Goal: Obtain resource: Download file/media

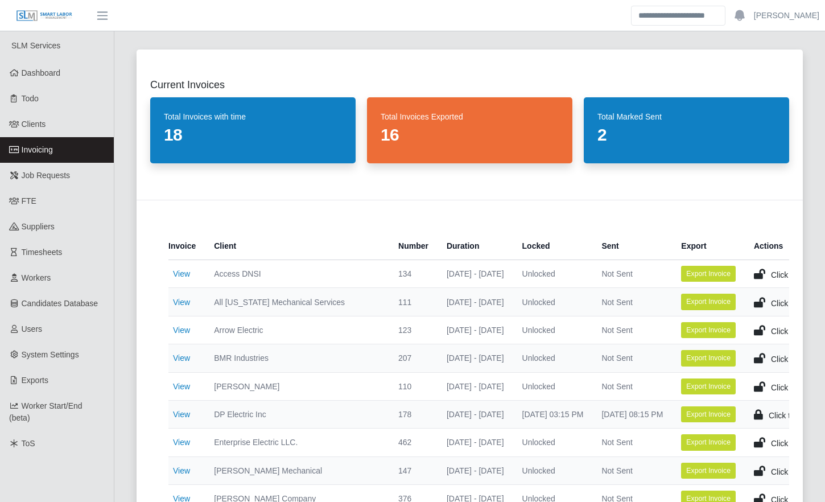
click at [86, 144] on link "Invoicing" at bounding box center [57, 150] width 114 height 26
click at [126, 368] on div "Current Invoices Total Invoices with time 18 Total Invoices Exported 17 Total M…" at bounding box center [469, 414] width 693 height 756
click at [123, 375] on div "Current Invoices Total Invoices with time 18 Total Invoices Exported 17 Total M…" at bounding box center [469, 414] width 693 height 756
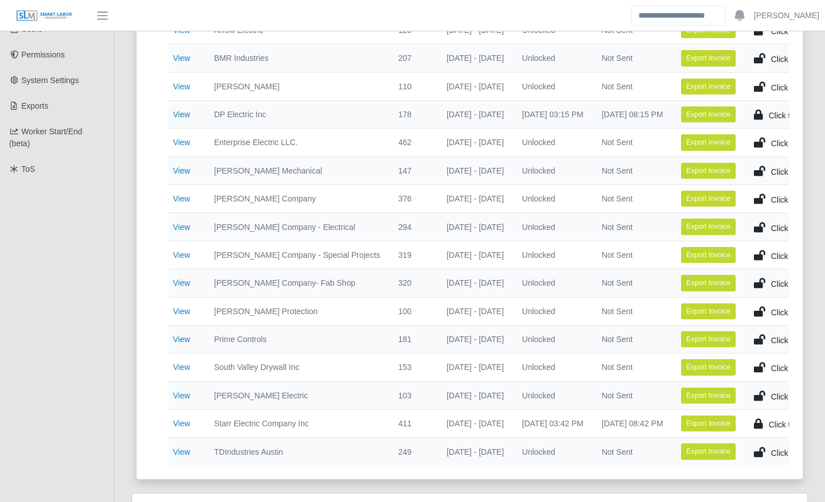
scroll to position [299, 0]
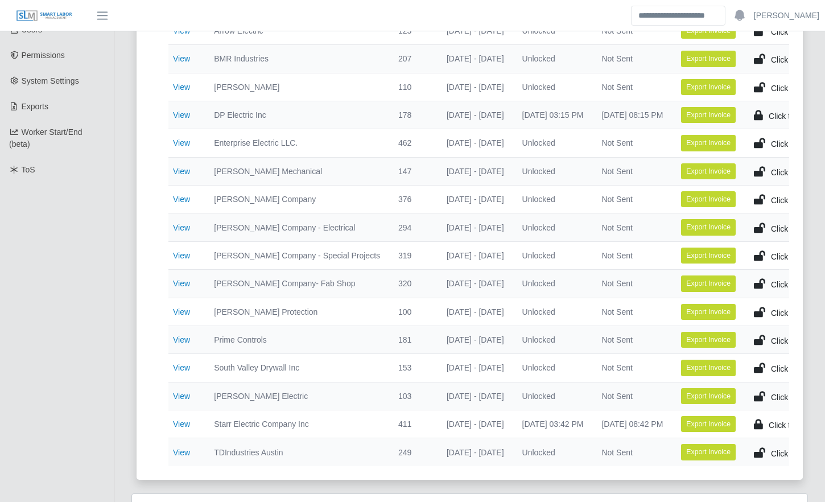
click at [123, 374] on div "Current Invoices Total Invoices with time 18 Total Invoices Exported 17 Total M…" at bounding box center [469, 115] width 693 height 756
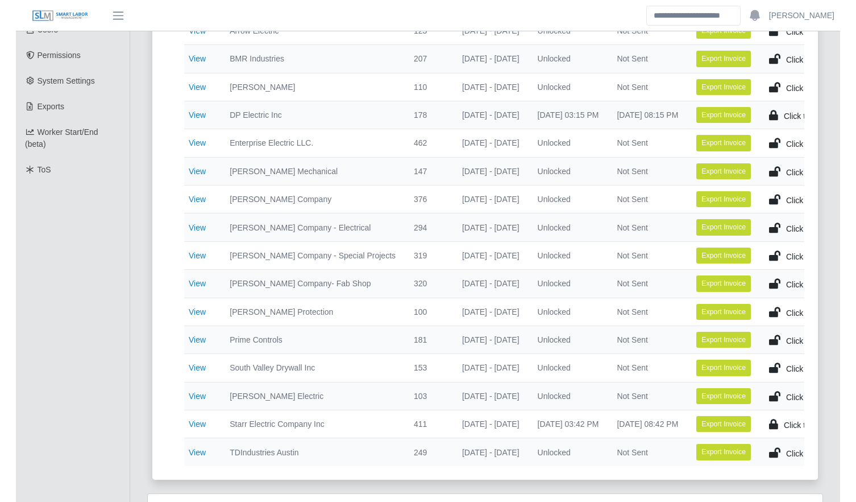
scroll to position [300, 0]
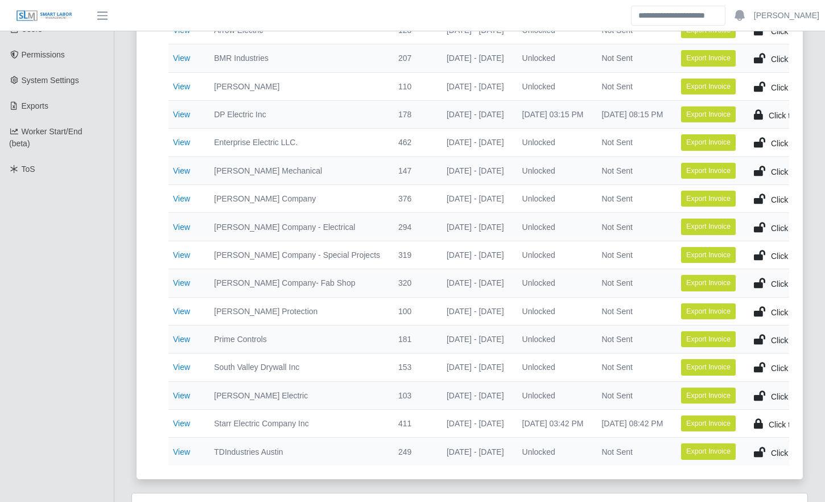
click at [123, 374] on div "Current Invoices Total Invoices with time 18 Total Invoices Exported 17 Total M…" at bounding box center [469, 114] width 693 height 756
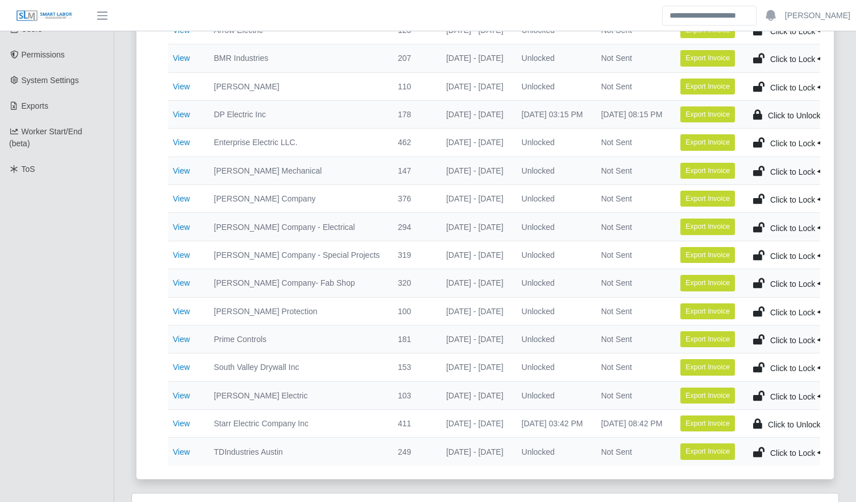
click at [129, 194] on div "Current Invoices Total Invoices with time 18 Total Invoices Exported 17 Total M…" at bounding box center [485, 114] width 725 height 756
click at [121, 205] on div "Current Invoices Total Invoices with time 18 Total Invoices Exported 17 Total M…" at bounding box center [485, 371] width 742 height 1271
click at [121, 210] on div "Current Invoices Total Invoices with time 18 Total Invoices Exported 17 Total M…" at bounding box center [485, 371] width 742 height 1271
click at [123, 212] on div "Current Invoices Total Invoices with time 18 Total Invoices Exported 17 Total M…" at bounding box center [485, 114] width 725 height 756
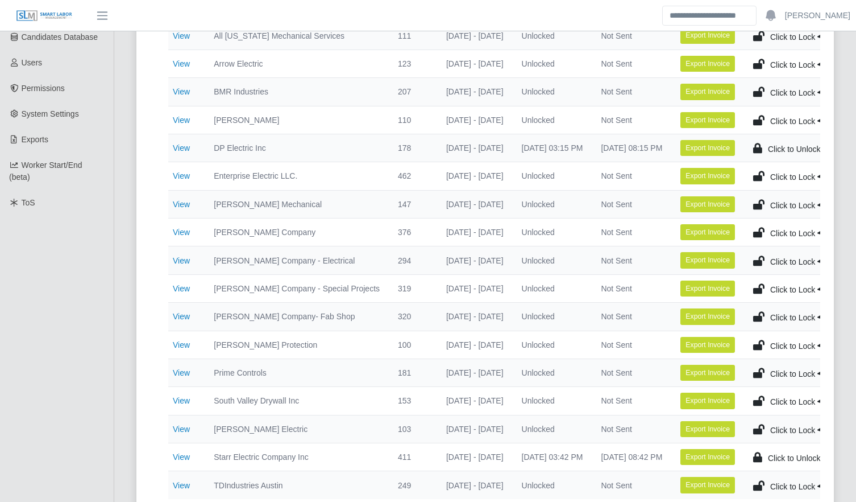
scroll to position [266, 0]
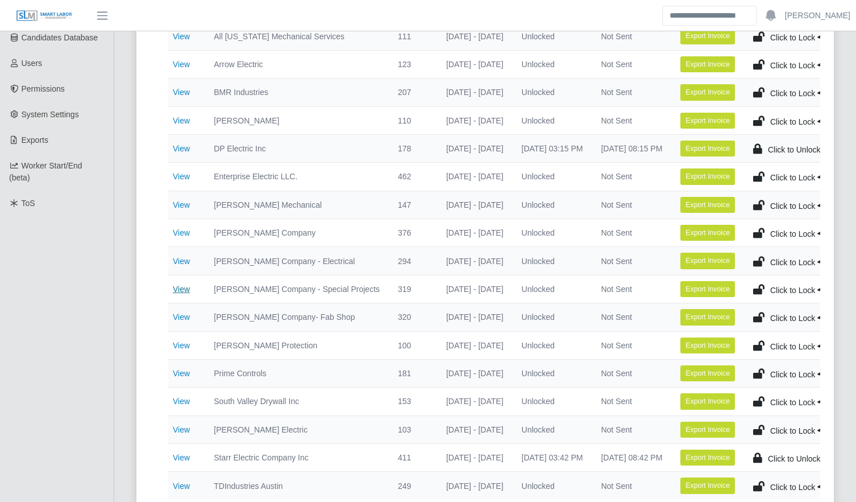
click at [181, 288] on link "View" at bounding box center [181, 288] width 17 height 9
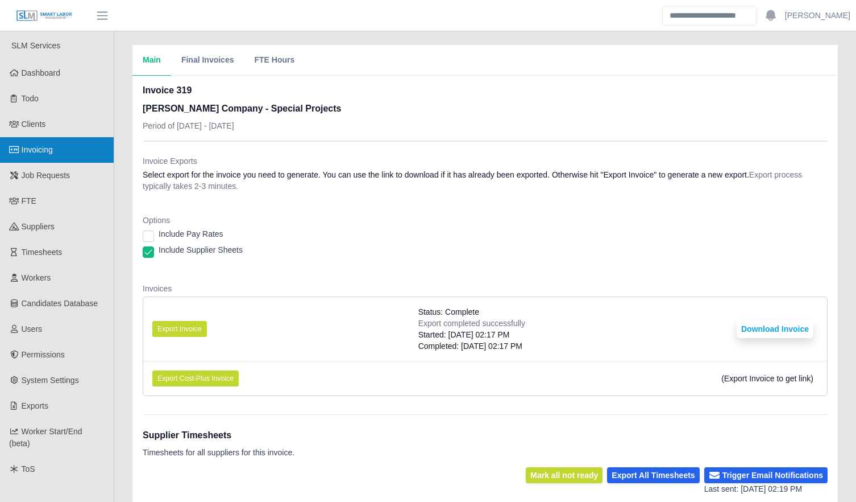
click at [51, 152] on span "Invoicing" at bounding box center [37, 149] width 31 height 9
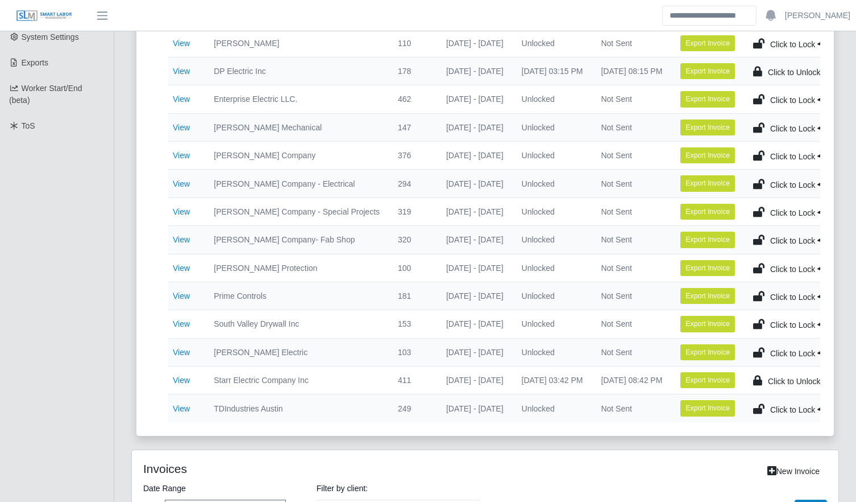
scroll to position [343, 0]
click at [177, 154] on link "View" at bounding box center [181, 154] width 17 height 9
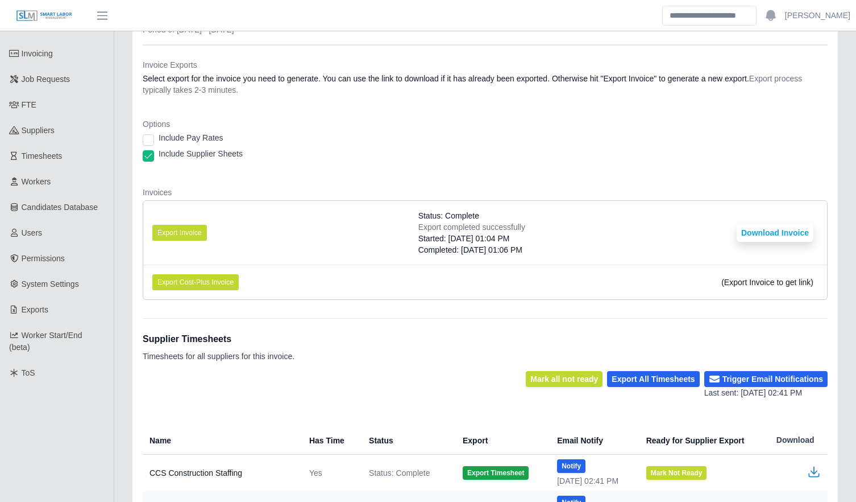
scroll to position [96, 0]
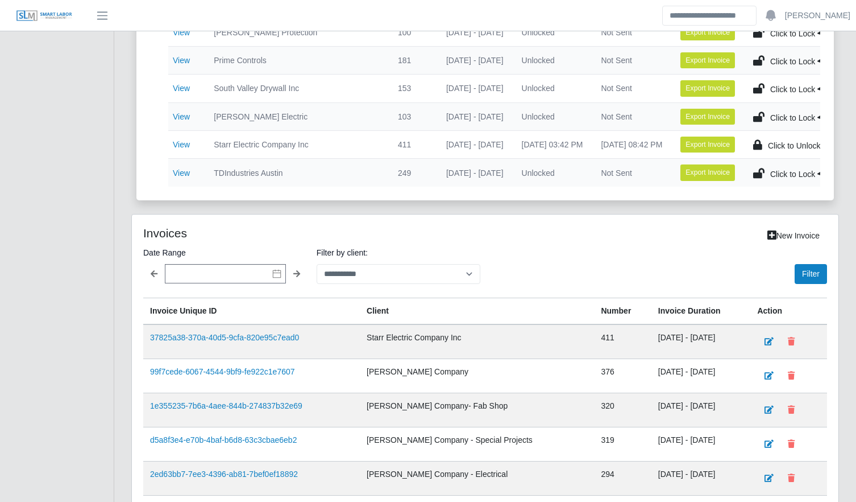
scroll to position [575, 0]
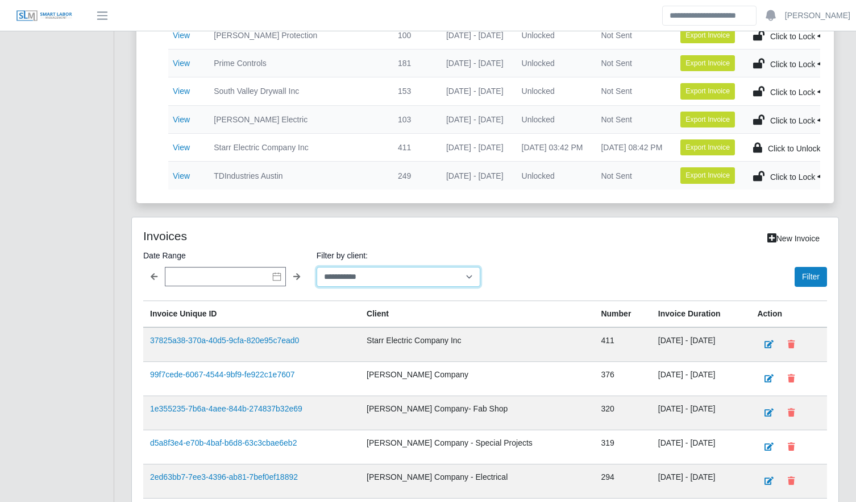
click at [367, 287] on select "**********" at bounding box center [399, 277] width 164 height 20
select select "**********"
click at [317, 275] on select "**********" at bounding box center [399, 277] width 164 height 20
click at [800, 287] on button "Filter" at bounding box center [811, 277] width 32 height 20
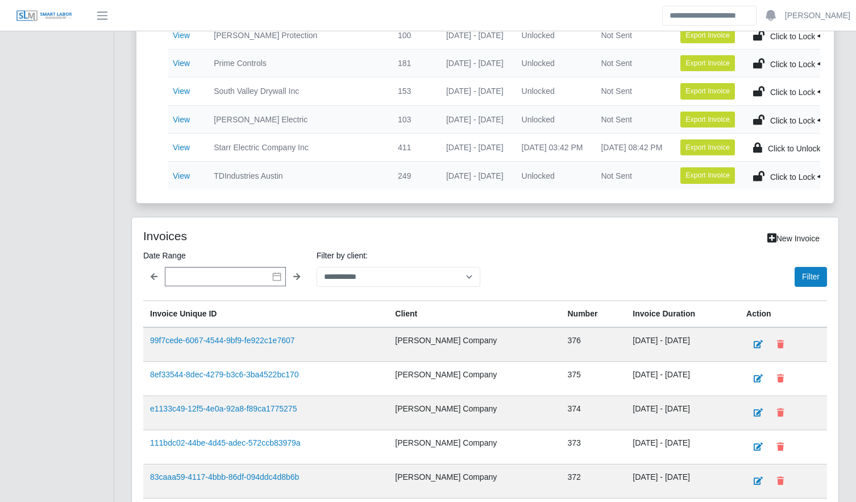
click at [125, 271] on div "**********" at bounding box center [485, 475] width 725 height 516
click at [121, 279] on div "Current Invoices Total Invoices with time 18 Total Invoices Exported 17 Total M…" at bounding box center [485, 95] width 742 height 1271
click at [123, 287] on div "**********" at bounding box center [485, 475] width 725 height 516
click at [122, 297] on div "Current Invoices Total Invoices with time 18 Total Invoices Exported 17 Total M…" at bounding box center [485, 95] width 742 height 1271
click at [119, 304] on div "Current Invoices Total Invoices with time 18 Total Invoices Exported 17 Total M…" at bounding box center [485, 95] width 742 height 1271
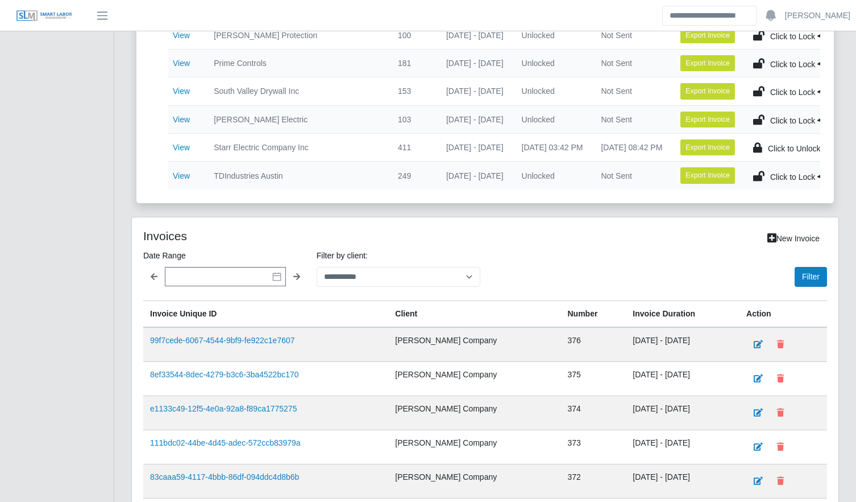
click at [119, 300] on div "Current Invoices Total Invoices with time 18 Total Invoices Exported 17 Total M…" at bounding box center [485, 95] width 742 height 1271
click at [119, 303] on div "Current Invoices Total Invoices with time 18 Total Invoices Exported 17 Total M…" at bounding box center [485, 95] width 742 height 1271
click at [122, 303] on div "Current Invoices Total Invoices with time 18 Total Invoices Exported 17 Total M…" at bounding box center [485, 95] width 742 height 1271
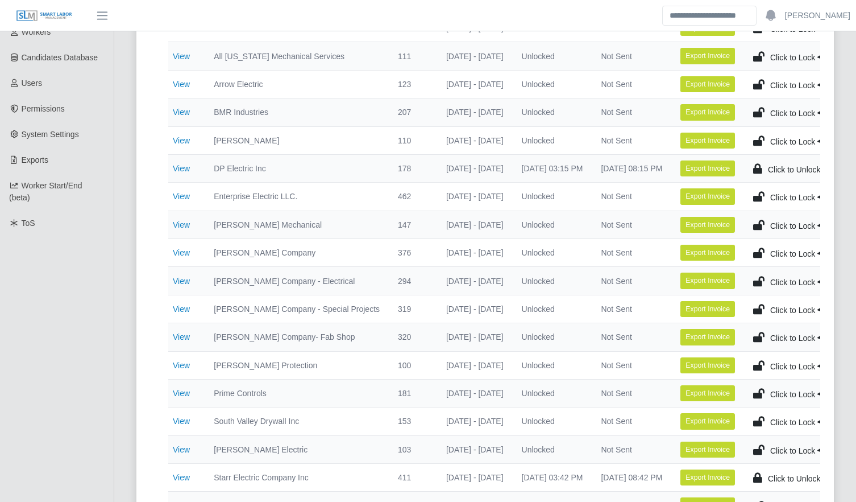
scroll to position [247, 0]
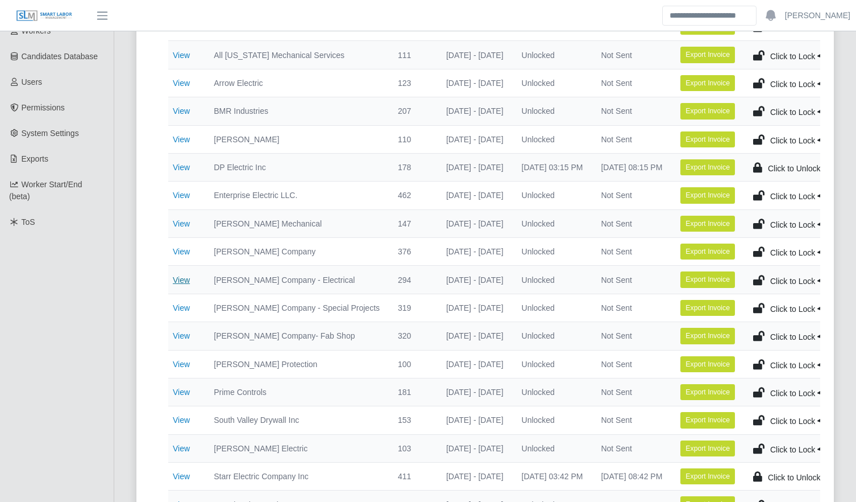
click at [178, 277] on link "View" at bounding box center [181, 279] width 17 height 9
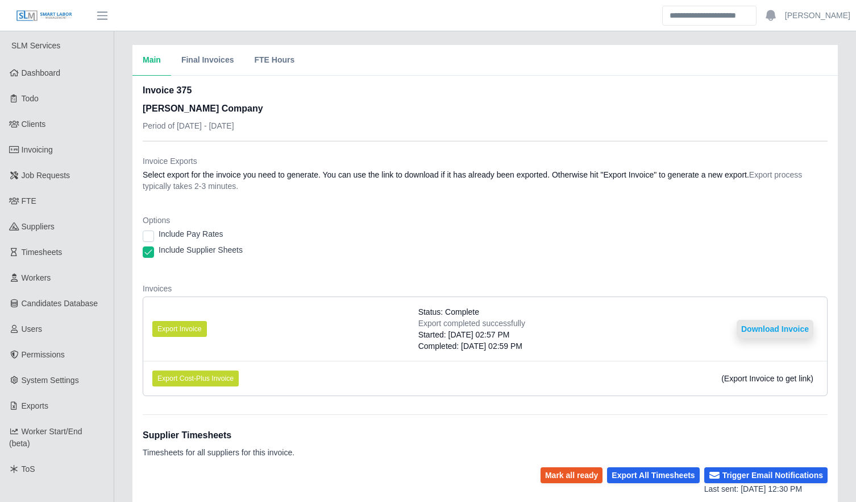
click at [790, 329] on button "Download Invoice" at bounding box center [775, 329] width 77 height 18
click at [422, 281] on dl "Invoice Exports Select export for the invoice you need to generate. You can use…" at bounding box center [485, 280] width 685 height 250
click at [415, 281] on dl "Invoice Exports Select export for the invoice you need to generate. You can use…" at bounding box center [485, 280] width 685 height 250
click at [415, 277] on dl "Invoice Exports Select export for the invoice you need to generate. You can use…" at bounding box center [485, 280] width 685 height 250
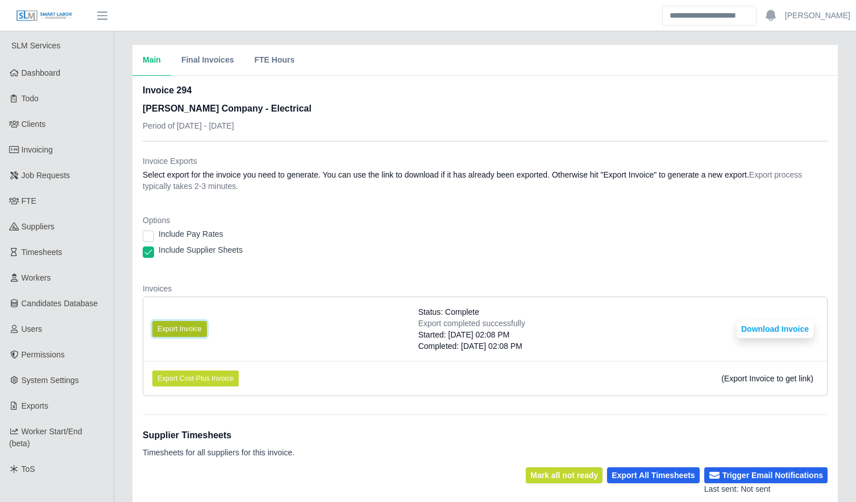
click at [190, 329] on button "Export Invoice" at bounding box center [179, 329] width 55 height 16
click at [500, 259] on div "Include Supplier Sheets" at bounding box center [485, 252] width 685 height 16
click at [461, 270] on dl "Invoice Exports Select export for the invoice you need to generate. You can use…" at bounding box center [485, 280] width 685 height 250
click at [745, 335] on button "Download Invoice" at bounding box center [775, 329] width 77 height 18
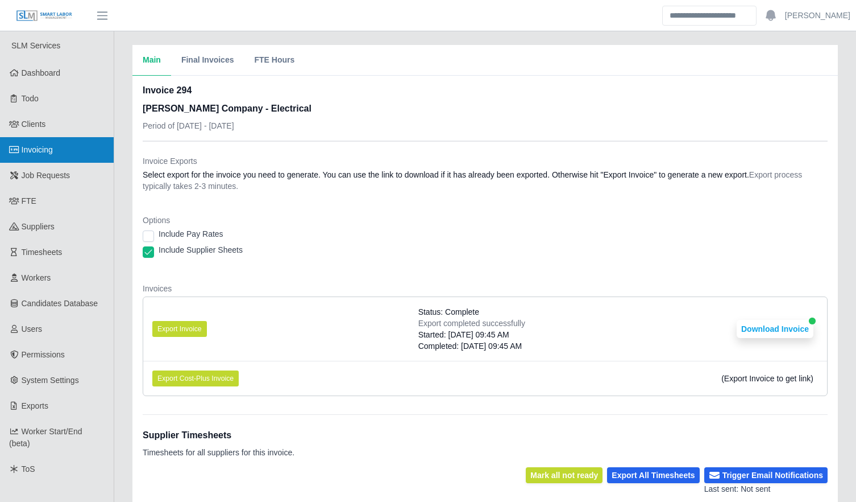
click at [82, 150] on link "Invoicing" at bounding box center [57, 150] width 114 height 26
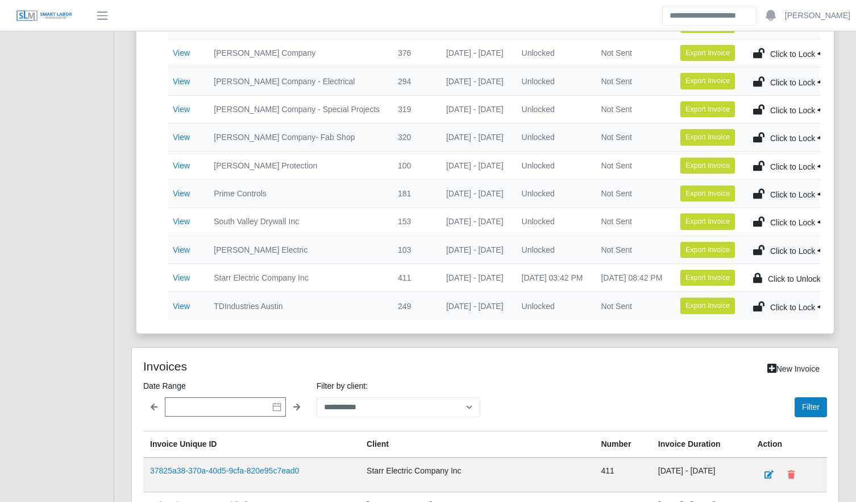
scroll to position [463, 0]
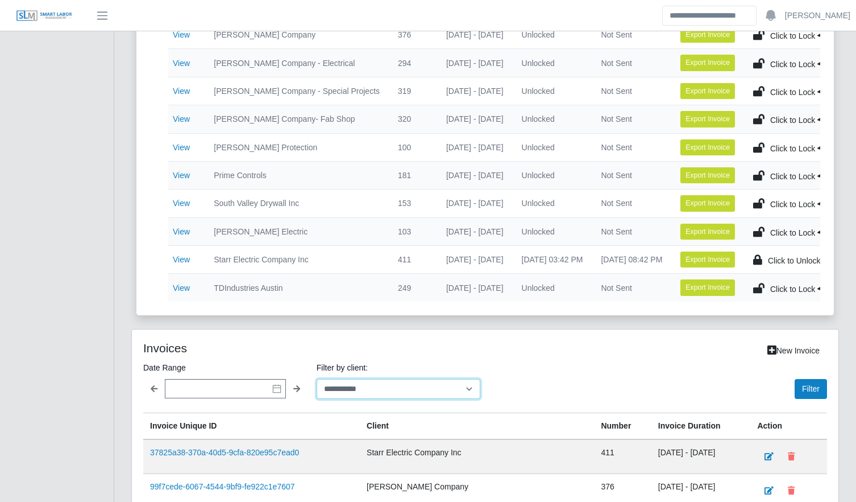
click at [359, 389] on select "**********" at bounding box center [399, 389] width 164 height 20
select select "**********"
click at [317, 387] on select "**********" at bounding box center [399, 389] width 164 height 20
click at [826, 399] on button "Filter" at bounding box center [811, 389] width 32 height 20
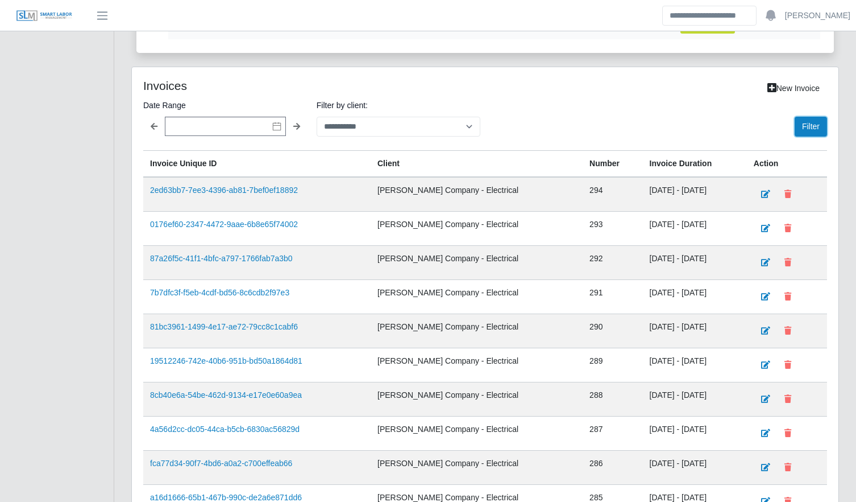
scroll to position [726, 0]
click at [244, 296] on link "7b7dfc3f-f5eb-4cdf-bd56-8c6cdb2f97e3" at bounding box center [219, 291] width 139 height 9
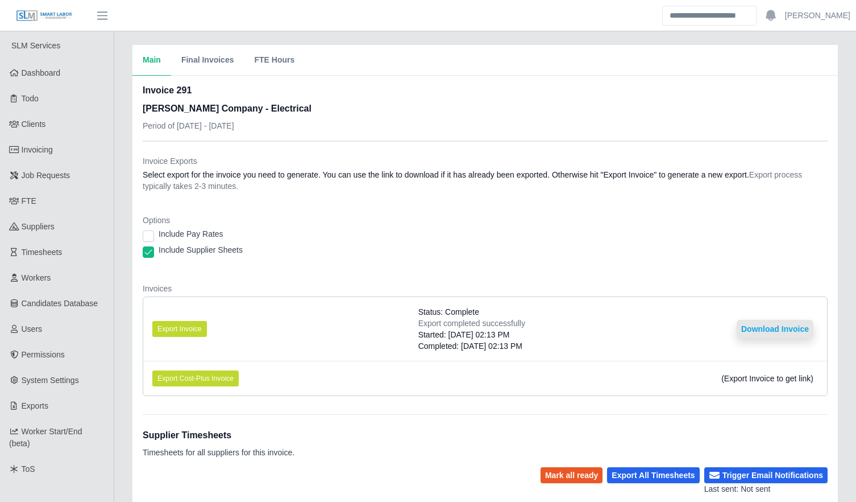
click at [749, 329] on button "Download Invoice" at bounding box center [775, 329] width 77 height 18
